Goal: Information Seeking & Learning: Find specific fact

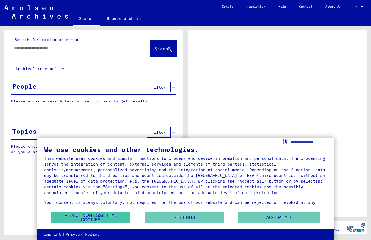
click at [103, 220] on button "Reject non-essential cookies" at bounding box center [90, 217] width 79 height 11
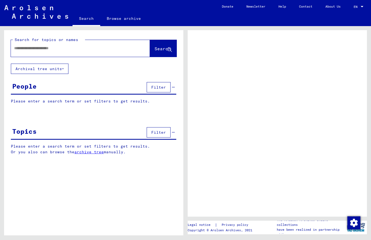
click at [24, 48] on input "text" at bounding box center [75, 48] width 123 height 6
type input "****"
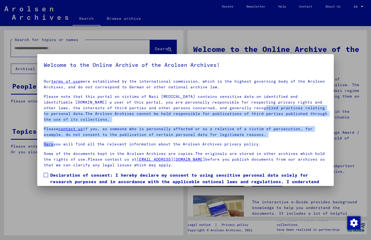
click at [45, 173] on span at bounding box center [46, 175] width 4 height 4
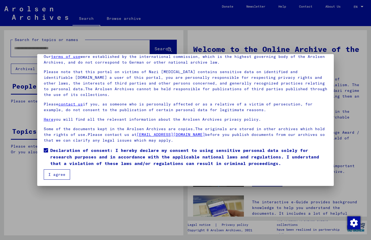
scroll to position [25, 0]
click at [58, 172] on button "I agree" at bounding box center [57, 174] width 26 height 10
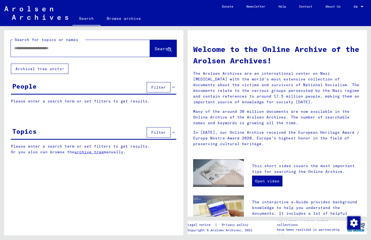
click at [34, 48] on input "text" at bounding box center [73, 48] width 119 height 6
type input "**********"
click at [161, 49] on span "Search" at bounding box center [162, 48] width 16 height 5
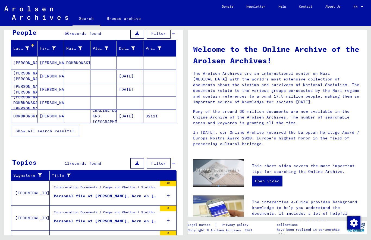
scroll to position [53, 0]
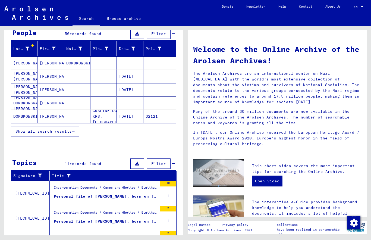
click at [68, 133] on span "Show all search results" at bounding box center [43, 131] width 56 height 5
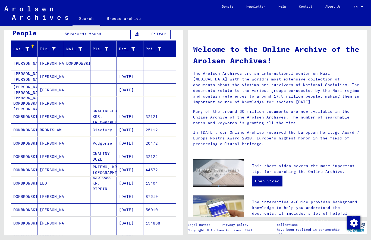
scroll to position [53, 0]
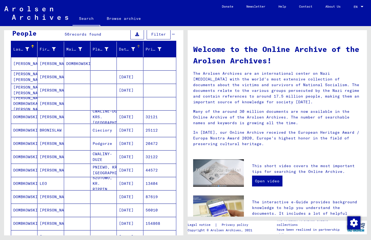
click at [133, 50] on icon at bounding box center [133, 49] width 4 height 4
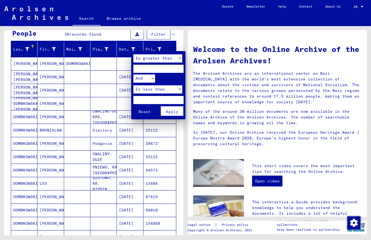
click at [185, 44] on div at bounding box center [185, 120] width 371 height 240
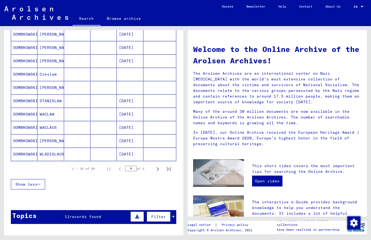
scroll to position [281, 0]
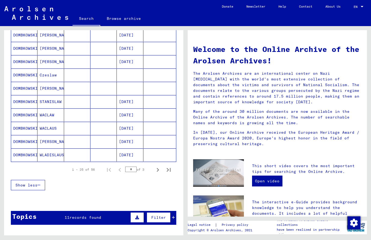
click at [162, 217] on span "Filter" at bounding box center [158, 217] width 15 height 5
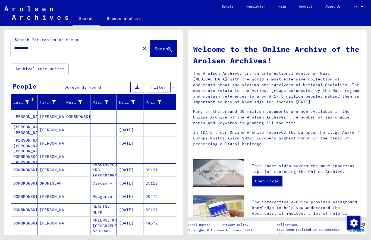
scroll to position [0, 0]
click at [140, 88] on button at bounding box center [137, 87] width 14 height 10
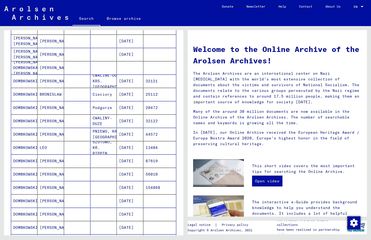
scroll to position [104, 0]
click at [47, 122] on mat-cell "[PERSON_NAME]" at bounding box center [50, 120] width 26 height 13
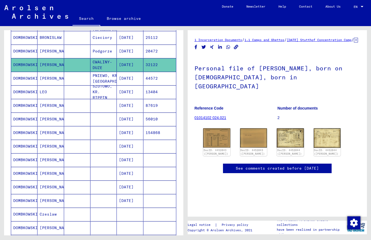
scroll to position [162, 0]
click at [27, 135] on mat-cell "DOMBKOWSKI" at bounding box center [24, 132] width 26 height 13
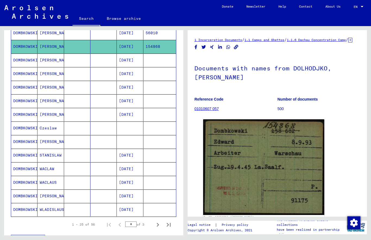
scroll to position [249, 0]
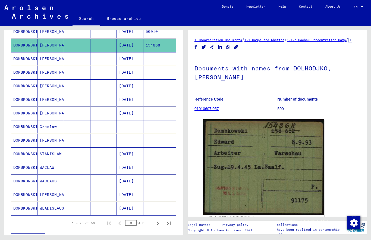
click at [29, 172] on mat-cell "DOMBKOWSKI" at bounding box center [24, 167] width 26 height 13
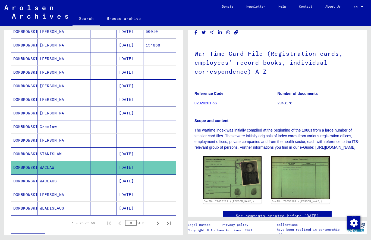
scroll to position [38, 0]
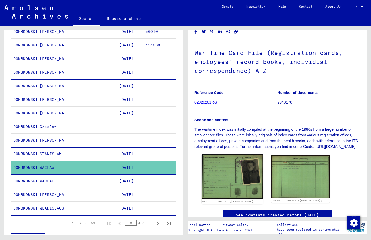
click at [241, 177] on img at bounding box center [232, 176] width 61 height 45
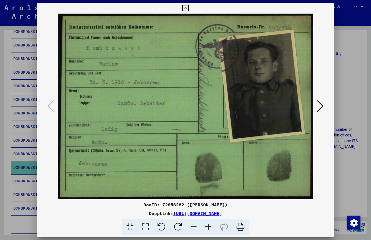
click at [190, 11] on button at bounding box center [186, 8] width 10 height 11
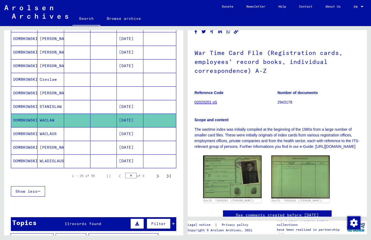
scroll to position [296, 0]
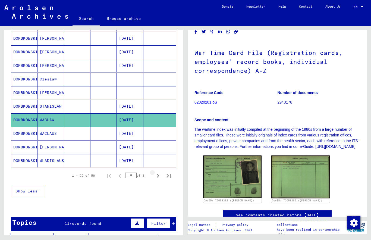
click at [160, 175] on icon "Next page" at bounding box center [158, 176] width 8 height 8
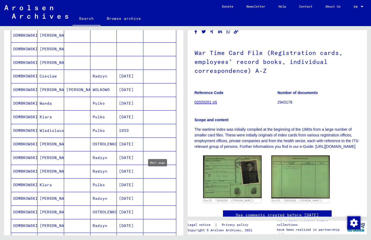
scroll to position [150, 0]
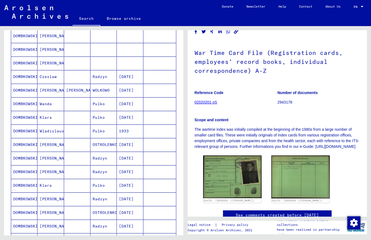
click at [53, 211] on mat-cell "[PERSON_NAME]" at bounding box center [50, 212] width 26 height 13
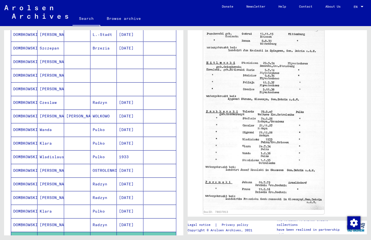
scroll to position [123, 0]
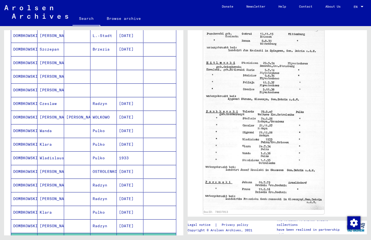
click at [48, 174] on mat-cell "[PERSON_NAME]" at bounding box center [50, 171] width 26 height 13
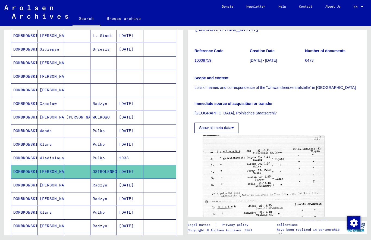
scroll to position [58, 0]
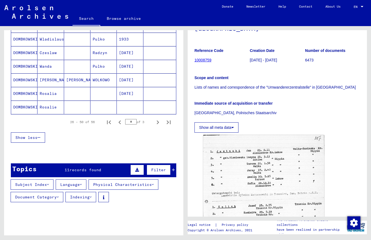
click at [160, 119] on icon "Next page" at bounding box center [158, 122] width 8 height 8
type input "*"
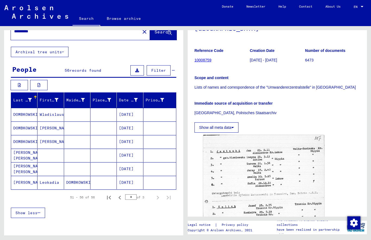
scroll to position [16, 0]
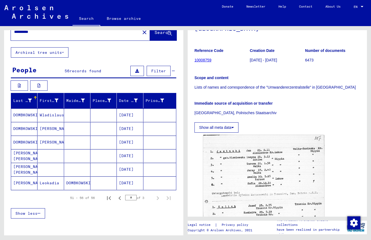
click at [30, 149] on mat-cell "[PERSON_NAME] [PERSON_NAME]" at bounding box center [24, 155] width 26 height 13
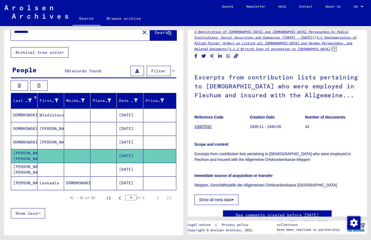
scroll to position [8, 0]
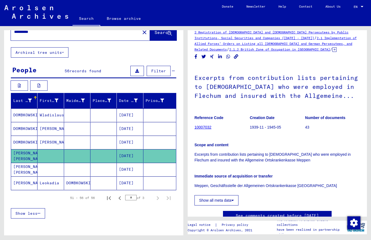
click at [31, 163] on mat-cell "[PERSON_NAME] [PERSON_NAME]" at bounding box center [24, 169] width 26 height 13
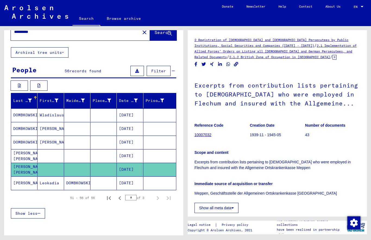
click at [33, 176] on mat-cell "[PERSON_NAME]" at bounding box center [24, 182] width 26 height 13
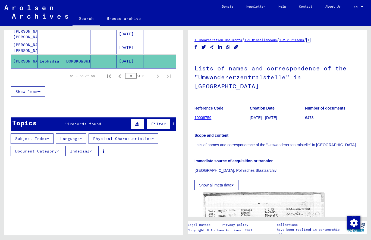
scroll to position [140, 0]
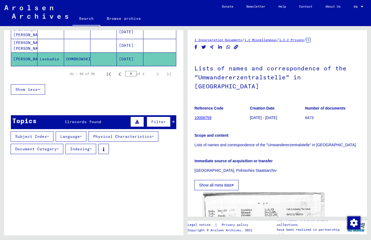
click at [49, 134] on icon at bounding box center [48, 136] width 2 height 4
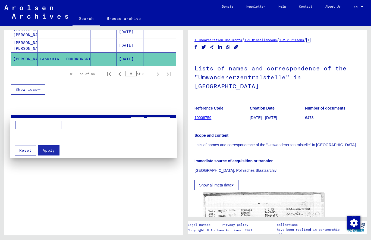
click at [92, 199] on div at bounding box center [185, 120] width 371 height 240
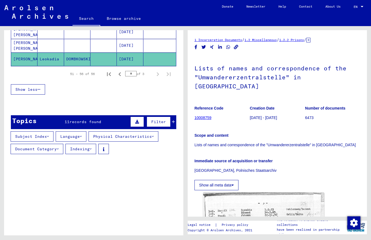
click at [86, 131] on button "Language" at bounding box center [71, 136] width 31 height 10
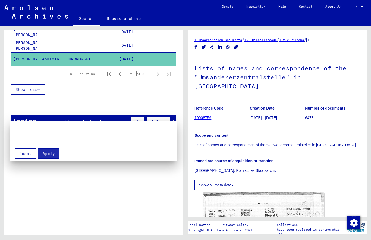
click at [106, 193] on div at bounding box center [185, 120] width 371 height 240
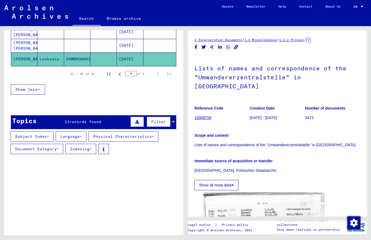
click at [147, 131] on button "Physical Characteristics" at bounding box center [124, 136] width 70 height 10
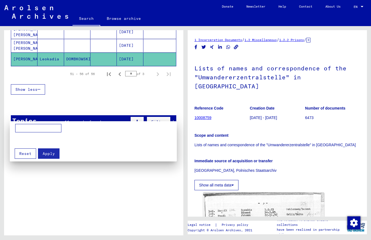
click at [132, 191] on div at bounding box center [185, 120] width 371 height 240
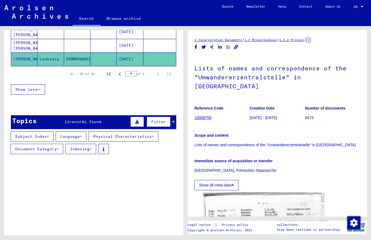
click at [55, 144] on button "Document Category" at bounding box center [37, 149] width 53 height 10
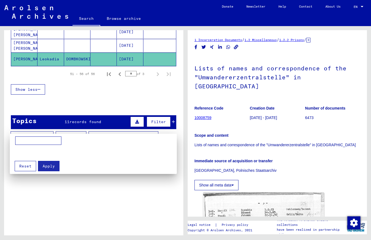
click at [94, 208] on div at bounding box center [185, 120] width 371 height 240
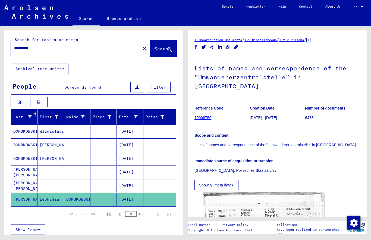
scroll to position [0, 0]
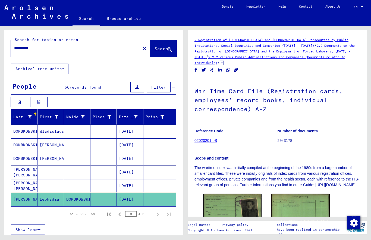
click at [68, 65] on button "Archival tree units" at bounding box center [40, 69] width 58 height 10
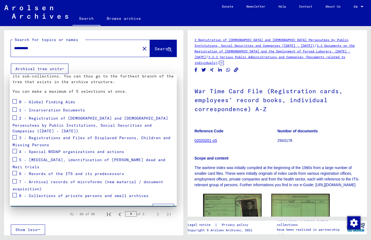
scroll to position [38, 0]
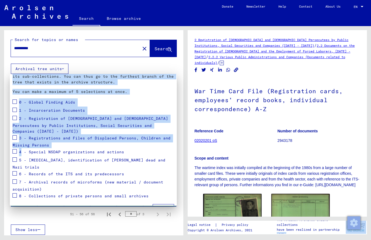
click at [7, 150] on div at bounding box center [185, 120] width 371 height 240
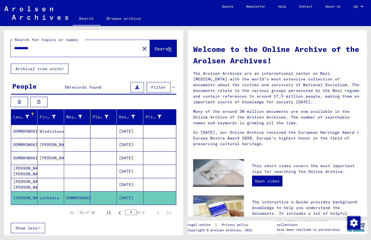
click at [40, 50] on input "**********" at bounding box center [73, 48] width 119 height 6
type input "*"
type input "*******"
click at [157, 53] on button "Search" at bounding box center [163, 48] width 27 height 17
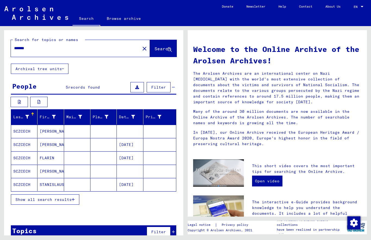
click at [72, 200] on icon "button" at bounding box center [73, 199] width 3 height 4
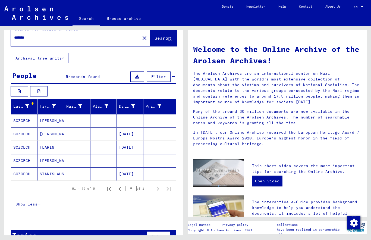
scroll to position [13, 0]
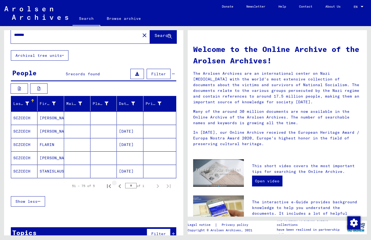
click at [119, 184] on icon "Previous page" at bounding box center [120, 186] width 8 height 8
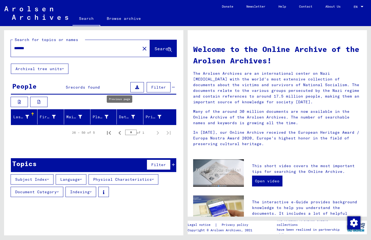
scroll to position [20, 0]
click at [121, 129] on icon "Previous page" at bounding box center [120, 133] width 8 height 8
type input "*"
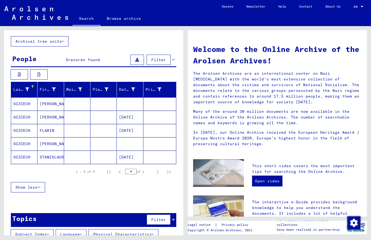
scroll to position [27, 0]
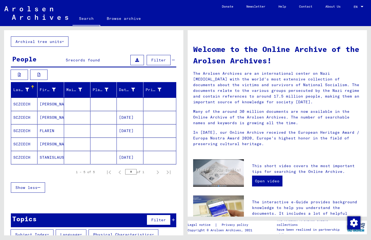
type input "**********"
